Goal: Navigation & Orientation: Find specific page/section

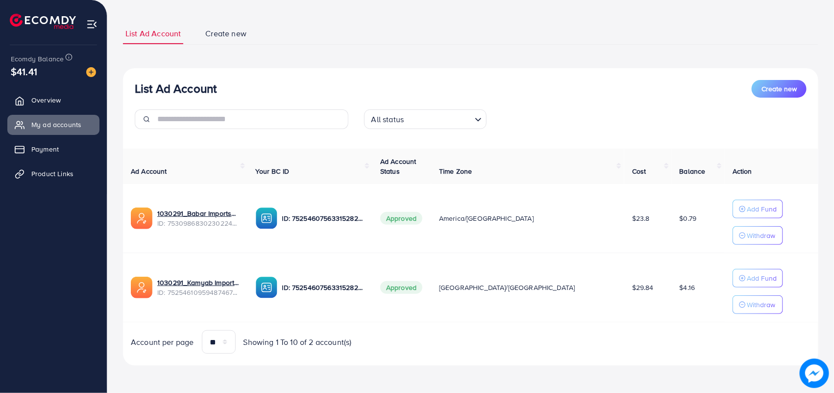
scroll to position [50, 0]
click at [236, 278] on link "1030291_Kamyab Imports_1752157964630" at bounding box center [198, 282] width 83 height 10
click at [50, 170] on span "Product Links" at bounding box center [55, 174] width 42 height 10
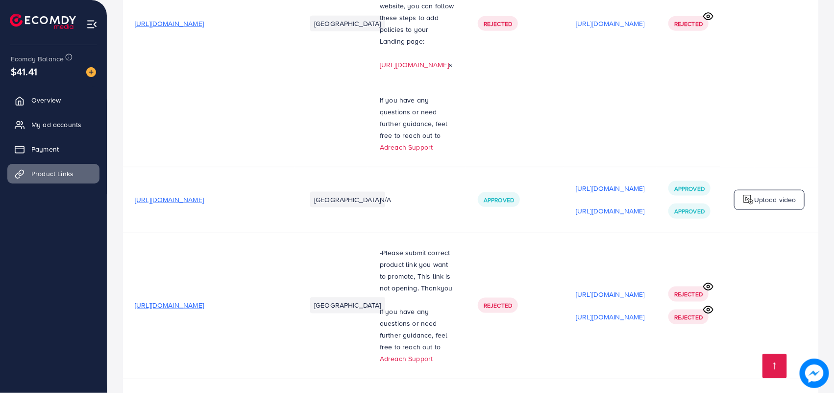
scroll to position [2233, 0]
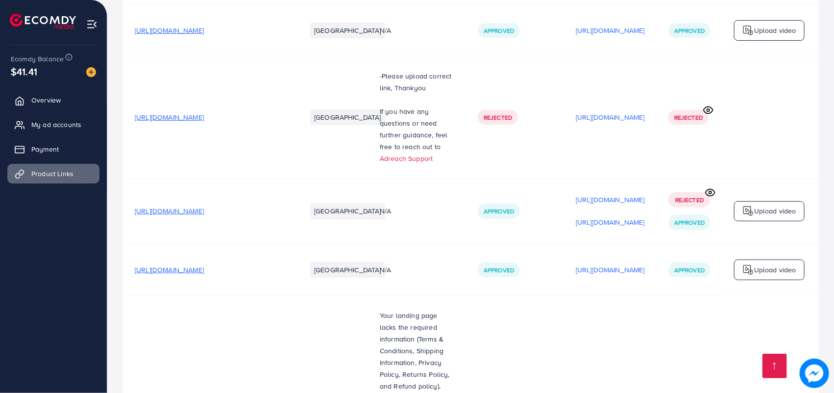
scroll to position [1804, 0]
click at [38, 114] on ul "Overview My ad accounts Payment Product Links" at bounding box center [53, 140] width 107 height 108
click at [43, 119] on link "My ad accounts" at bounding box center [53, 125] width 92 height 20
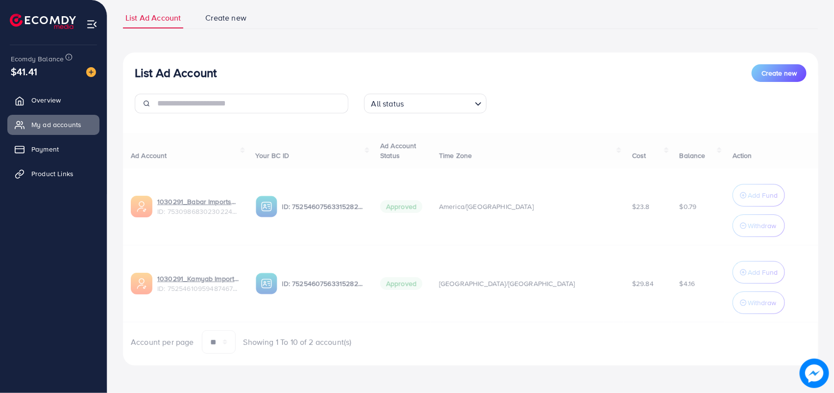
scroll to position [66, 0]
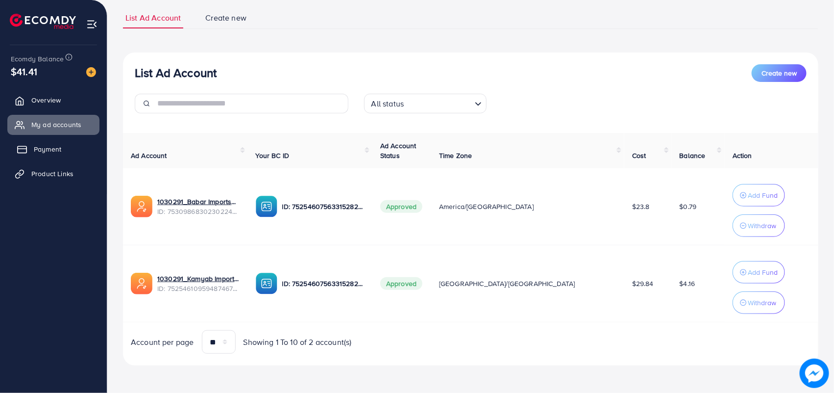
click at [50, 146] on span "Payment" at bounding box center [47, 149] width 27 height 10
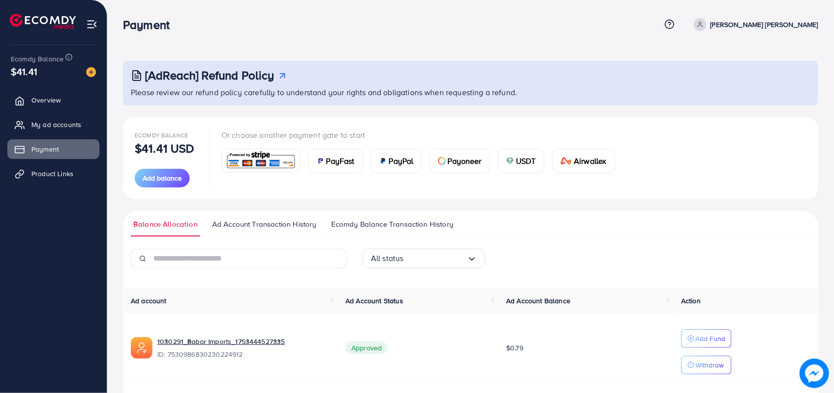
click at [792, 23] on p "[PERSON_NAME] [PERSON_NAME]" at bounding box center [765, 25] width 108 height 12
click at [679, 43] on div "[AdReach] Refund Policy Please review our refund policy carefully to understand…" at bounding box center [470, 246] width 727 height 492
